Goal: Task Accomplishment & Management: Manage account settings

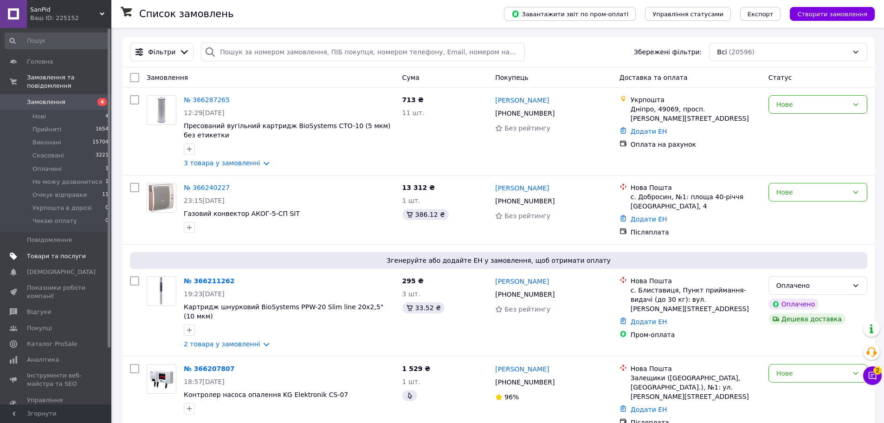
click at [64, 252] on span "Товари та послуги" at bounding box center [56, 256] width 59 height 8
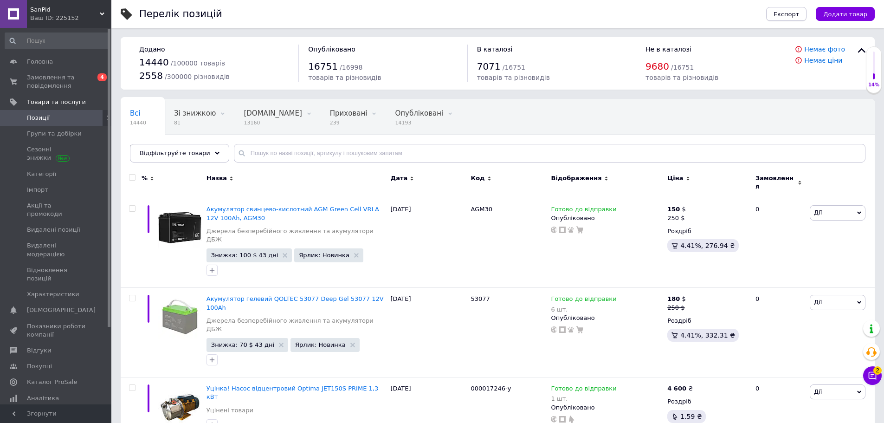
click at [797, 12] on span "Експорт" at bounding box center [786, 14] width 26 height 7
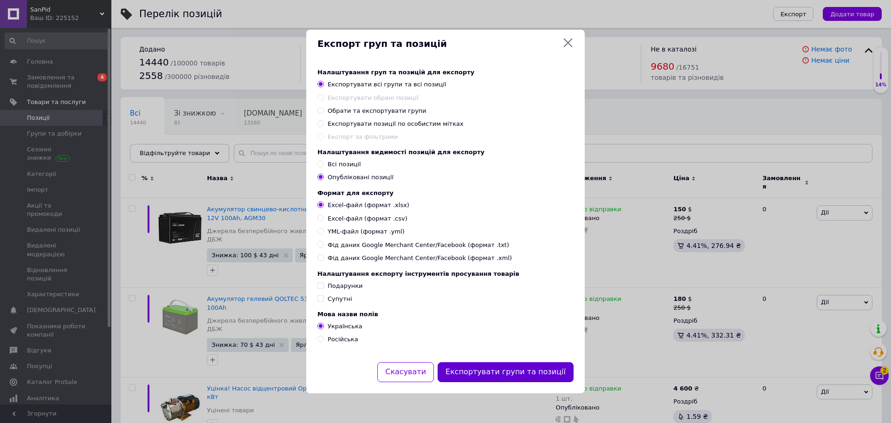
click at [512, 380] on button "Експортувати групи та позиції" at bounding box center [505, 372] width 136 height 20
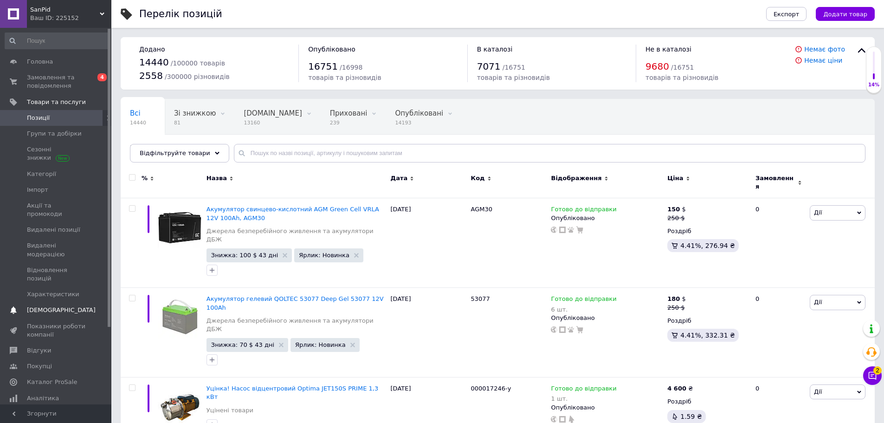
click at [71, 306] on span "[DEMOGRAPHIC_DATA]" at bounding box center [56, 310] width 59 height 8
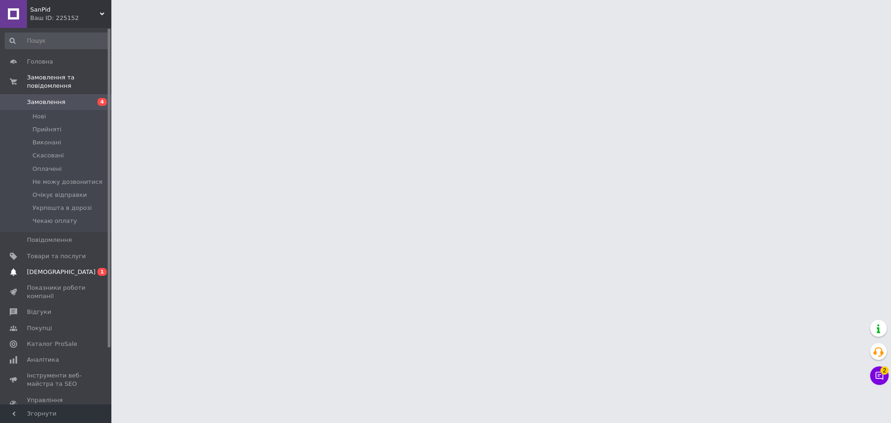
click at [41, 268] on span "[DEMOGRAPHIC_DATA]" at bounding box center [61, 272] width 69 height 8
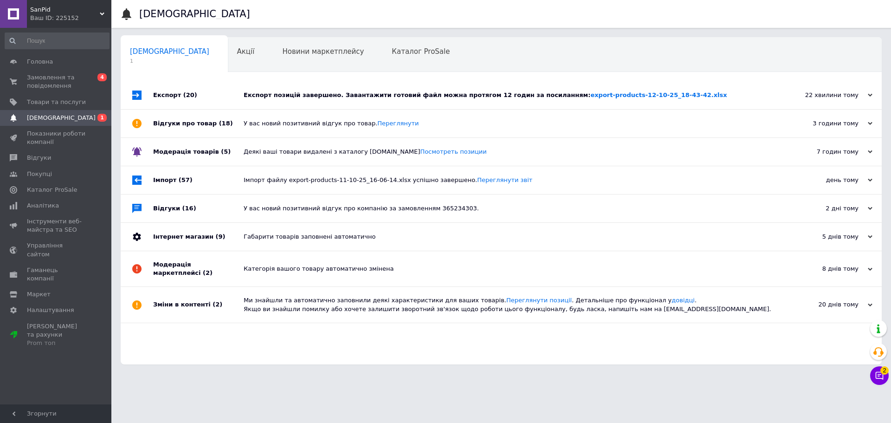
click at [357, 100] on div "Експорт позицій завершено. Завантажити готовий файл можна протягом 12 годин за …" at bounding box center [512, 95] width 536 height 28
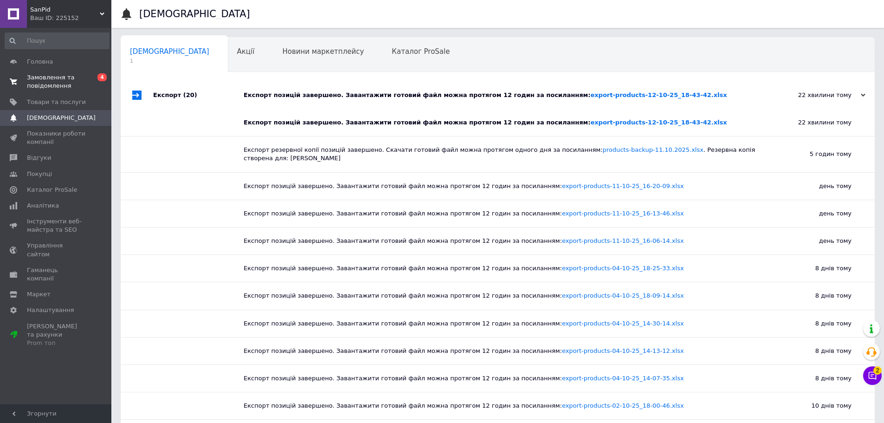
click at [40, 84] on span "Замовлення та повідомлення" at bounding box center [56, 81] width 59 height 17
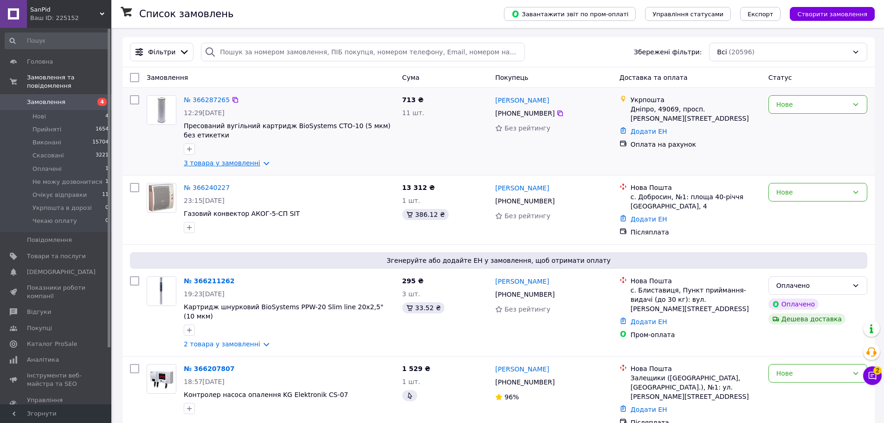
click at [251, 164] on link "3 товара у замовленні" at bounding box center [222, 162] width 77 height 7
